Goal: Information Seeking & Learning: Learn about a topic

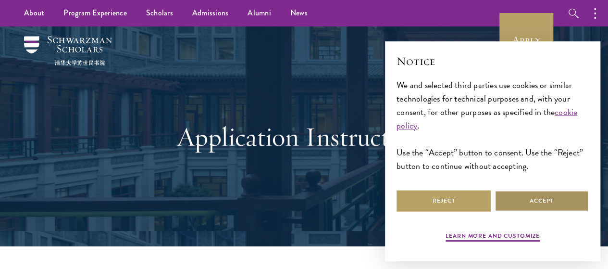
click at [542, 190] on button "Accept" at bounding box center [541, 201] width 94 height 22
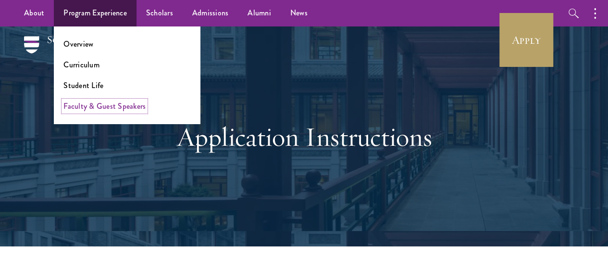
click at [102, 104] on link "Faculty & Guest Speakers" at bounding box center [104, 105] width 82 height 11
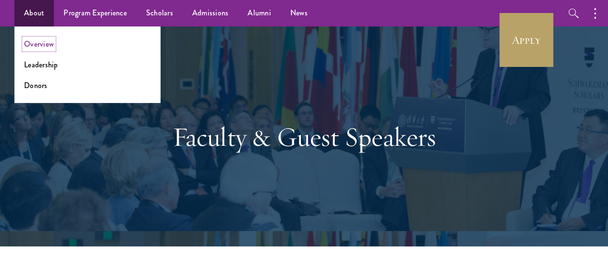
click at [43, 43] on link "Overview" at bounding box center [39, 43] width 30 height 11
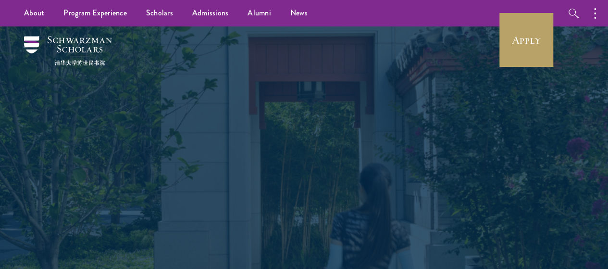
scroll to position [235, 0]
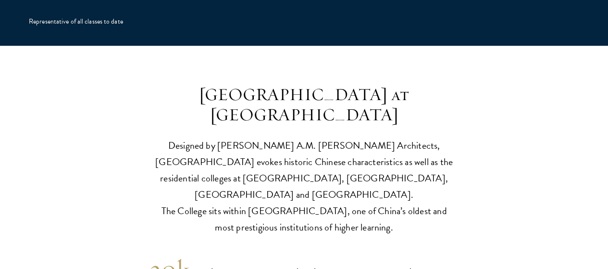
scroll to position [2195, 0]
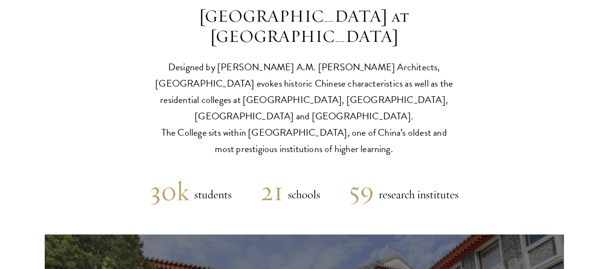
drag, startPoint x: 200, startPoint y: 35, endPoint x: 411, endPoint y: 46, distance: 211.7
click at [411, 46] on h3 "Schwarzman College at Tsinghua University" at bounding box center [304, 26] width 298 height 41
copy h3 "Tsinghua University"
